Goal: Transaction & Acquisition: Purchase product/service

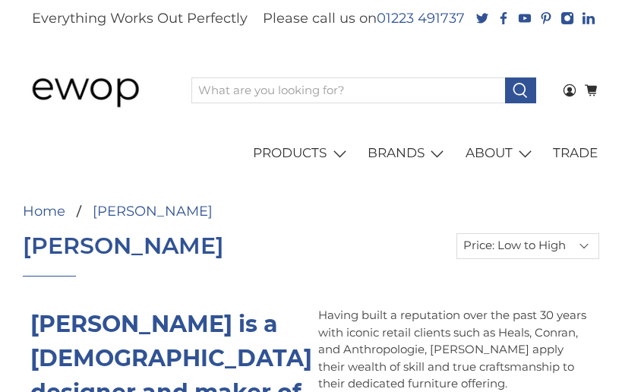
select select "price-ascending"
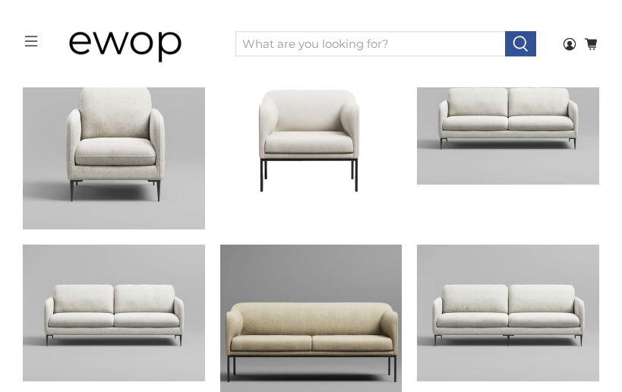
scroll to position [613, 0]
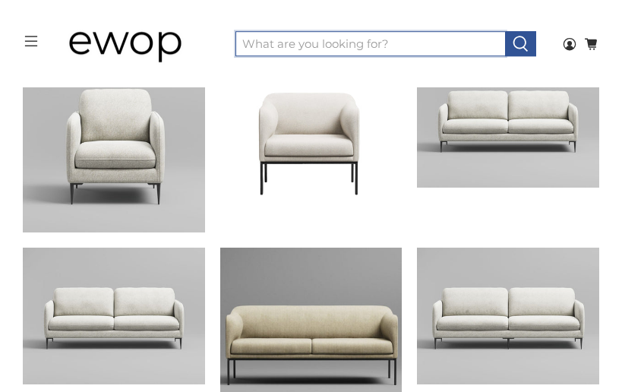
click at [259, 49] on input "What are you looking for?" at bounding box center [370, 44] width 270 height 26
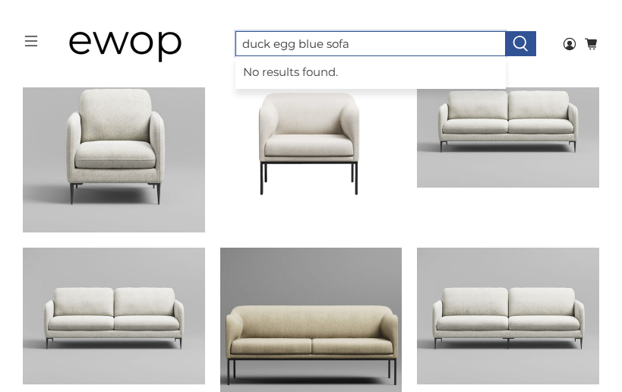
type input "duck egg blue sofa"
click at [520, 43] on button at bounding box center [520, 44] width 31 height 26
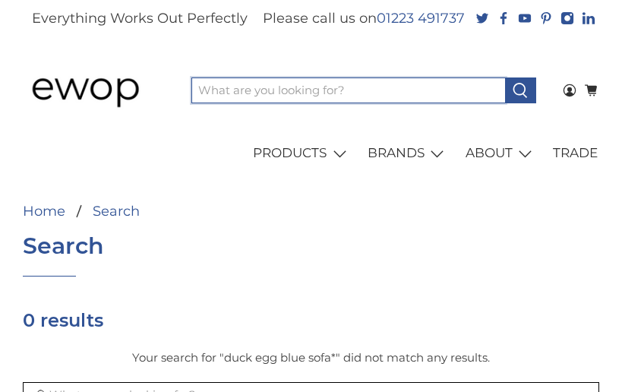
click at [213, 95] on input "What are you looking for?" at bounding box center [348, 90] width 314 height 26
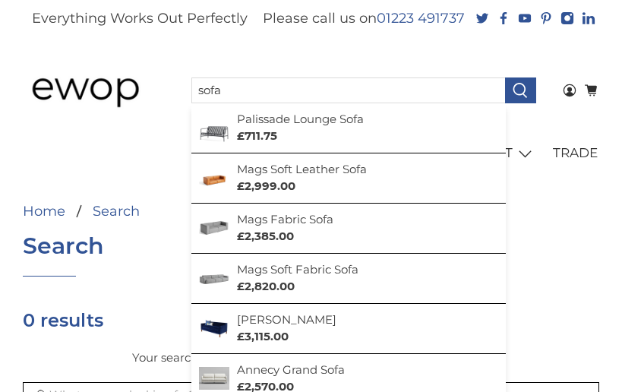
type input "sofa"
click at [520, 90] on button at bounding box center [520, 90] width 31 height 26
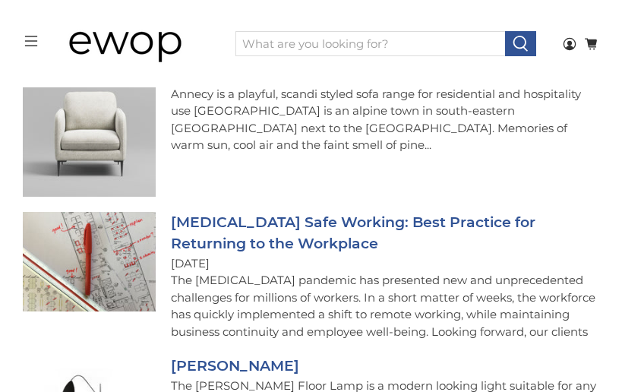
scroll to position [4556, 0]
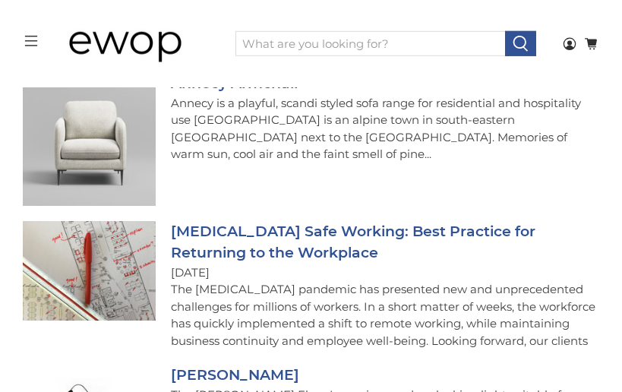
click at [69, 171] on img at bounding box center [89, 139] width 133 height 133
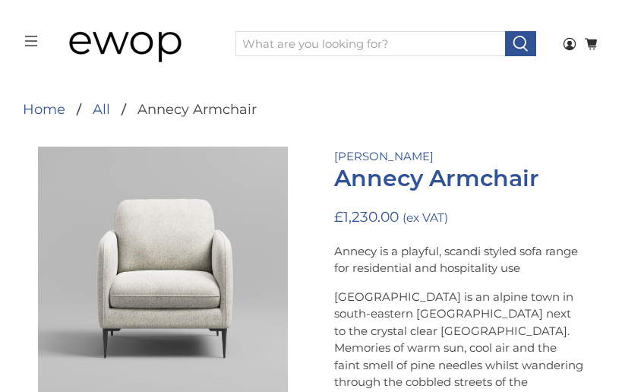
scroll to position [57, 0]
